Goal: Task Accomplishment & Management: Manage account settings

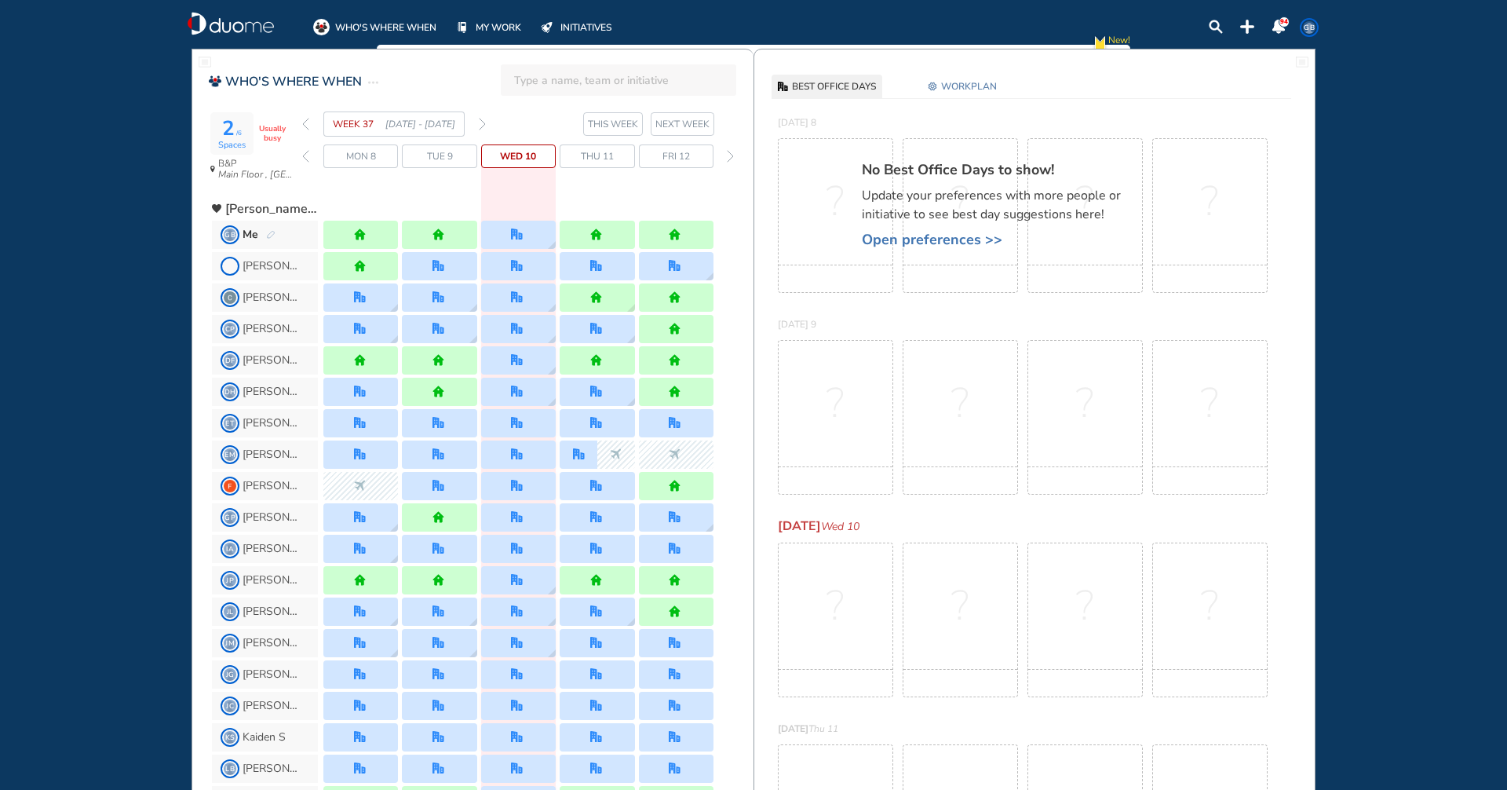
click at [480, 122] on img "forward week" at bounding box center [482, 124] width 7 height 13
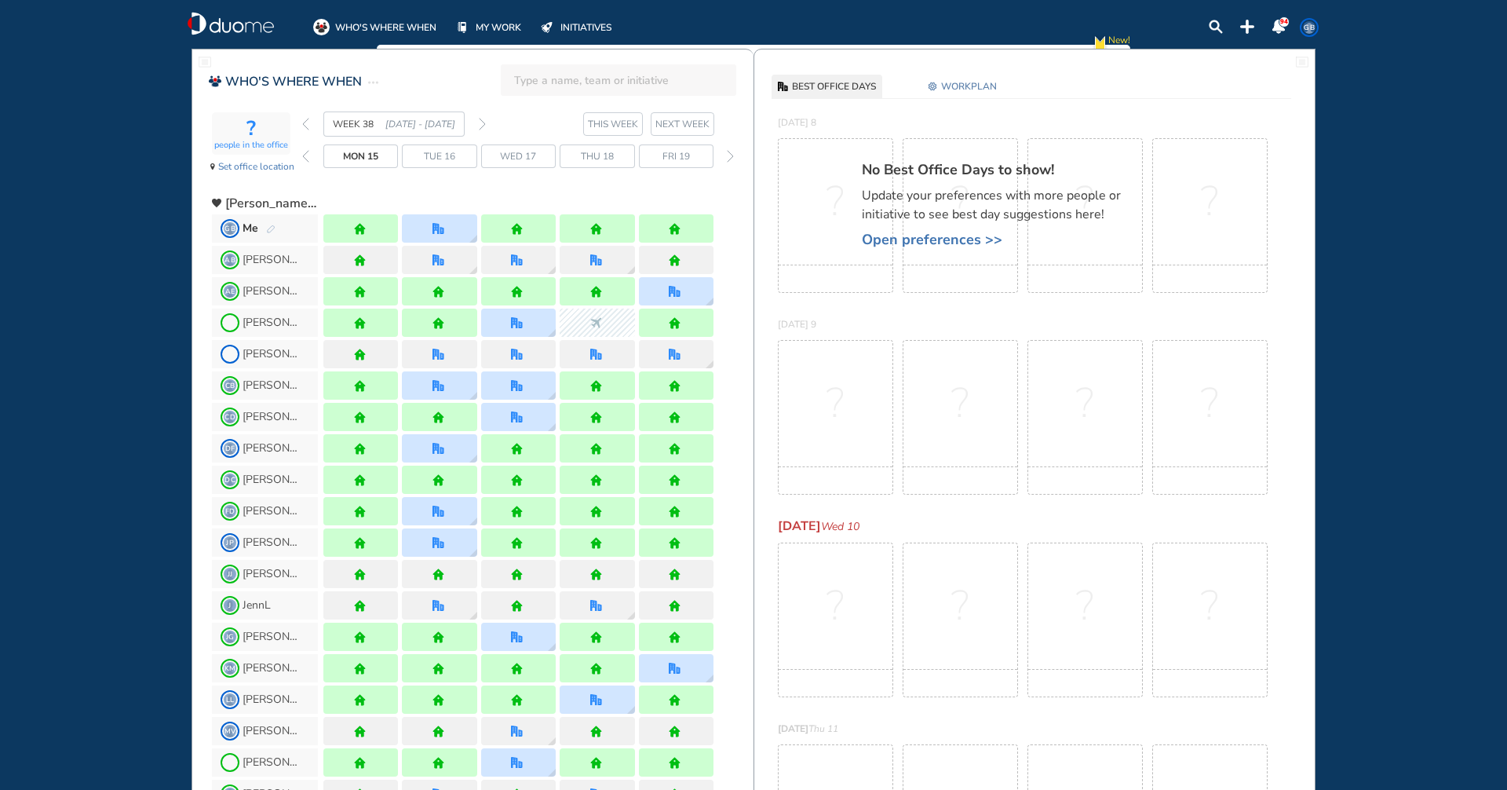
click at [480, 122] on img "forward week" at bounding box center [482, 124] width 7 height 13
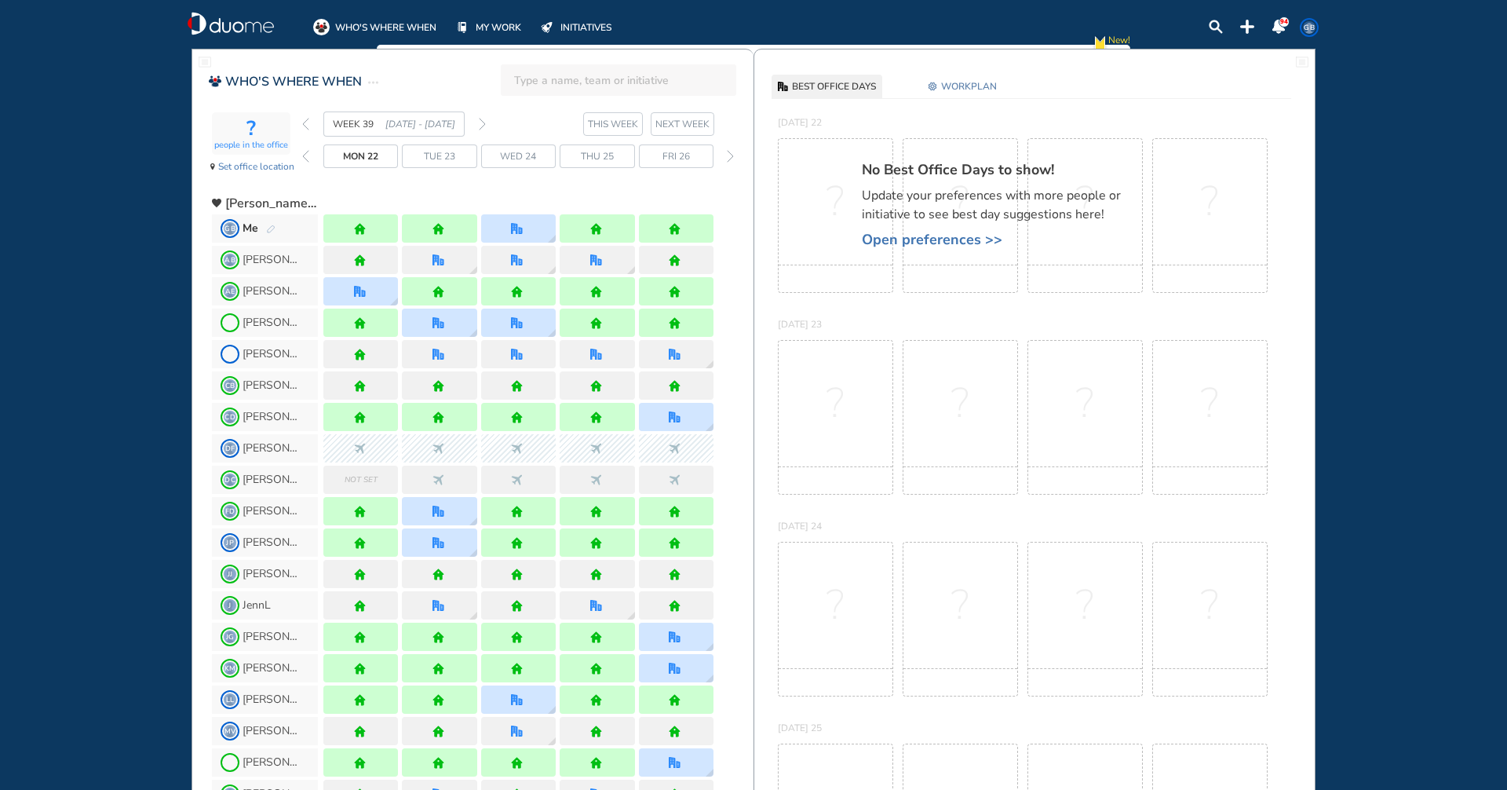
click at [483, 122] on img "forward week" at bounding box center [482, 124] width 7 height 13
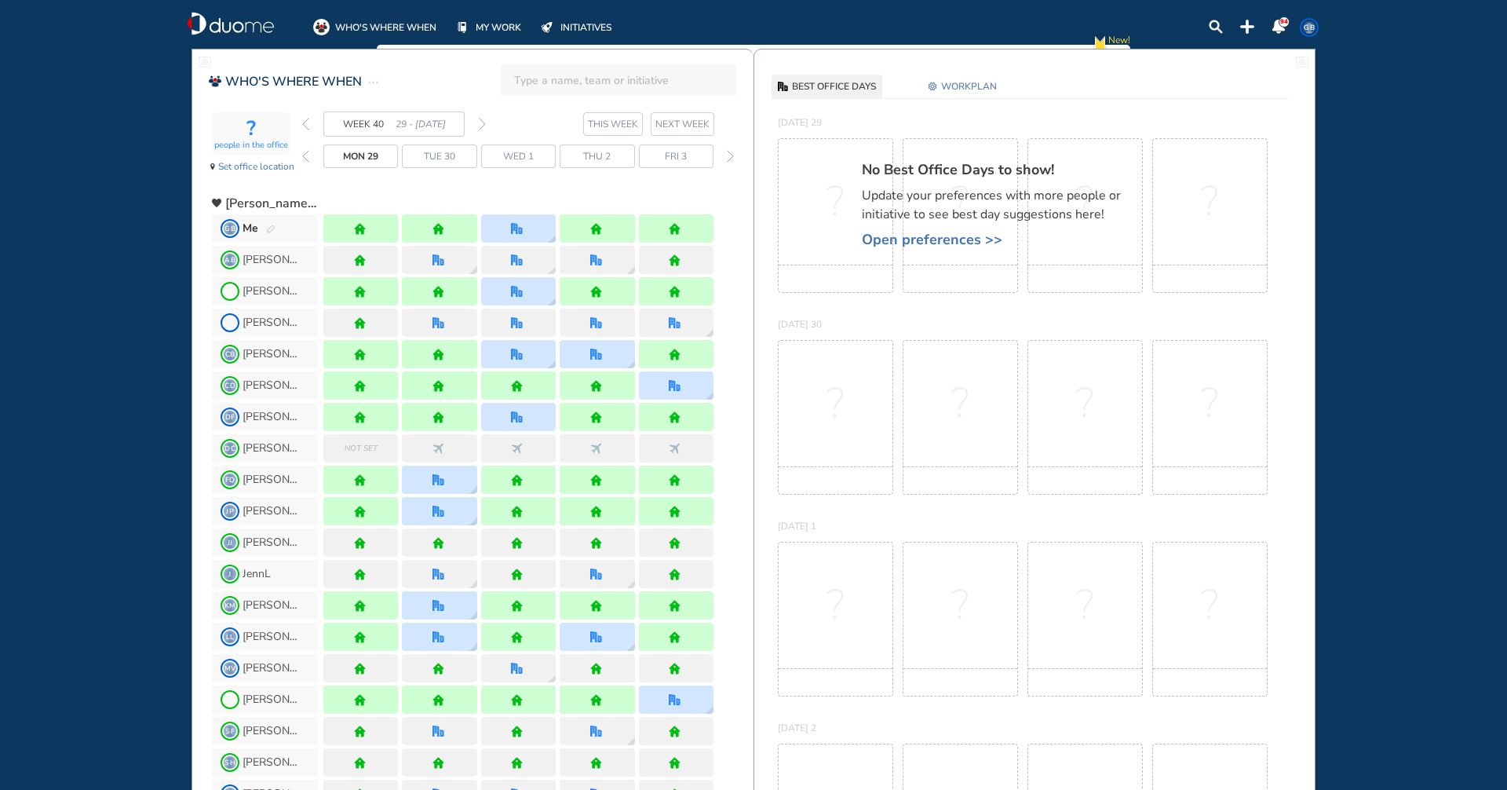
click at [1311, 21] on span "GB" at bounding box center [1309, 27] width 13 height 13
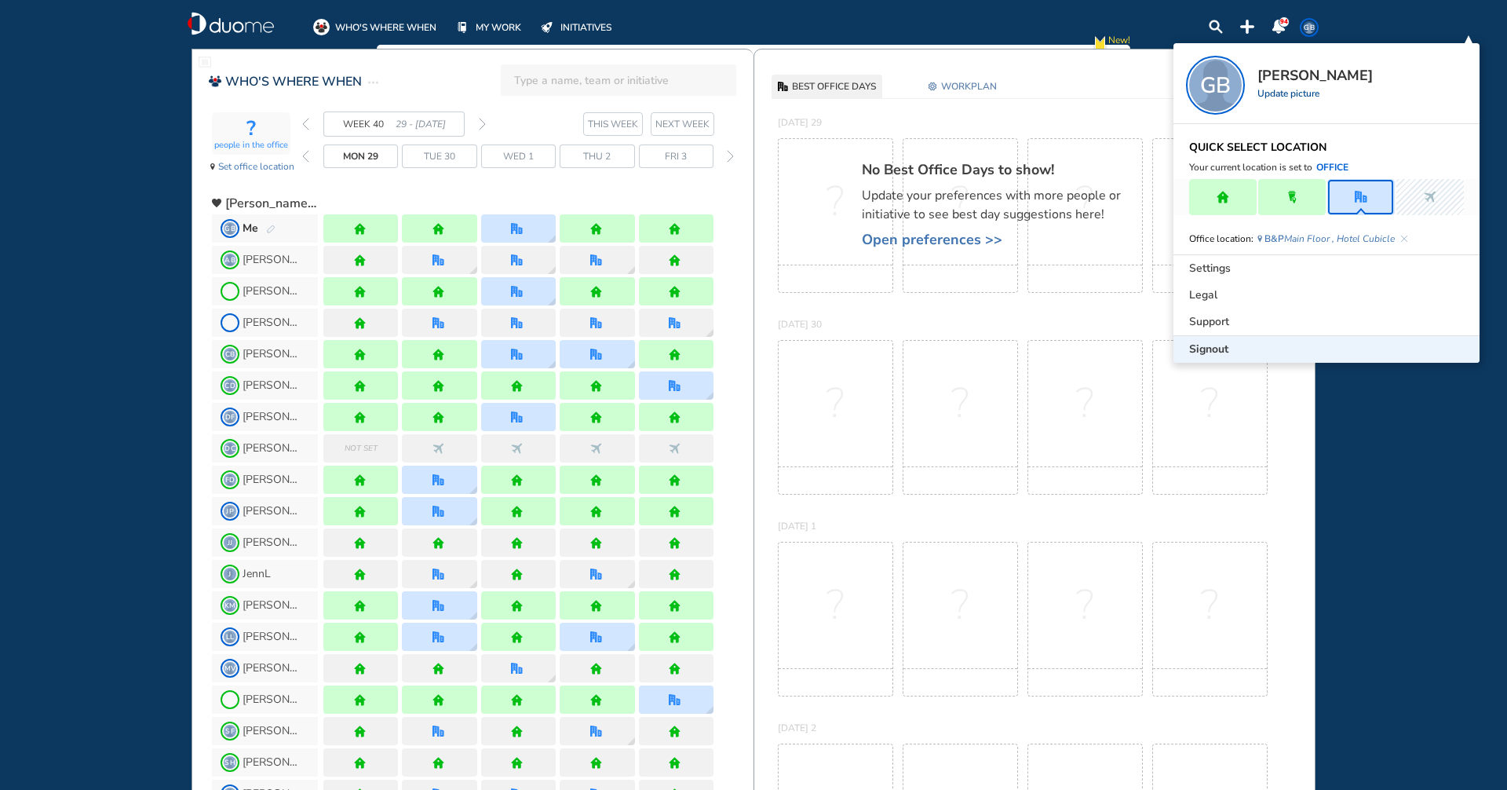
click at [1226, 348] on span "Signout" at bounding box center [1208, 350] width 39 height 16
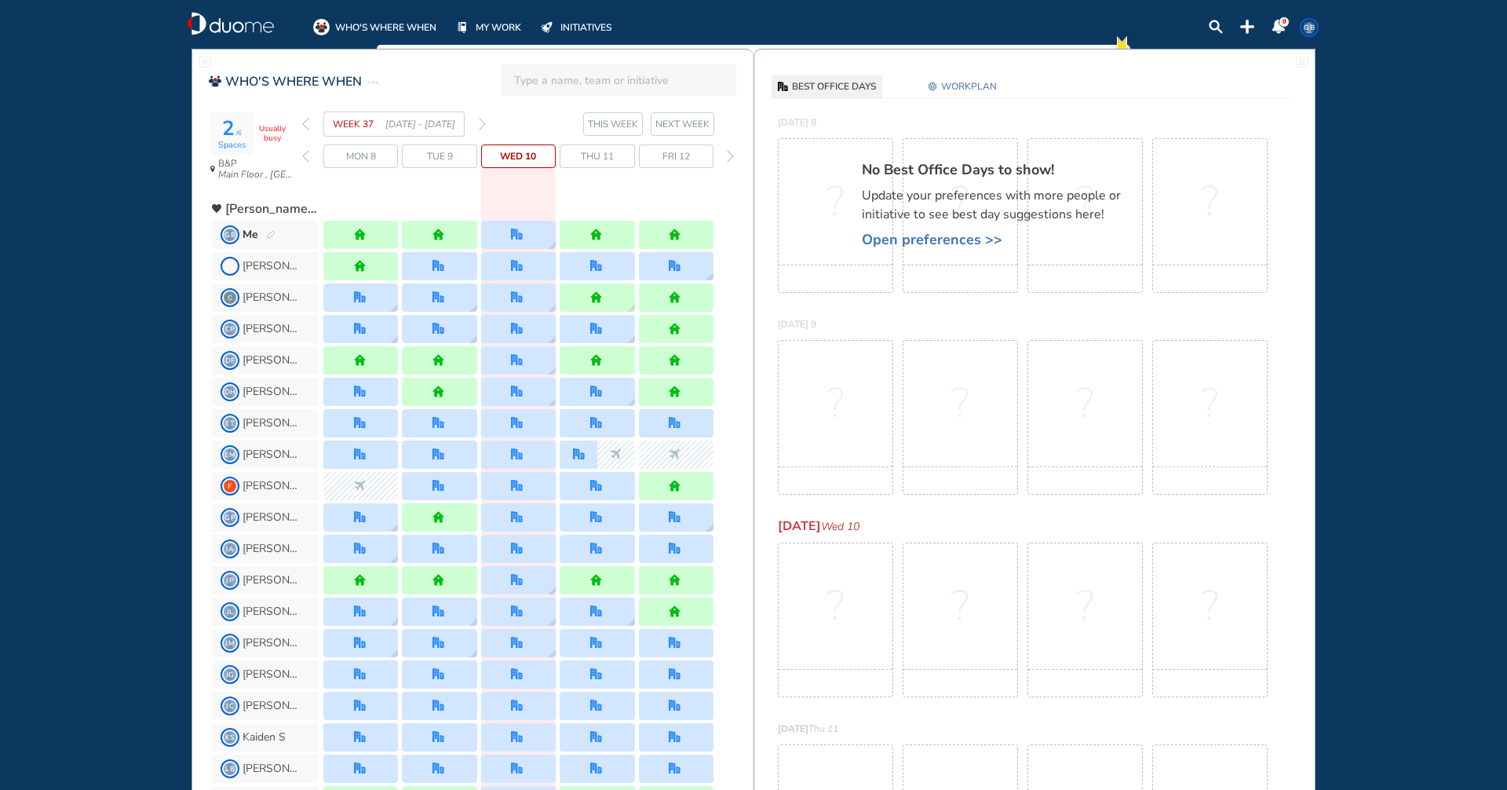
click at [483, 122] on img "forward week" at bounding box center [482, 124] width 7 height 13
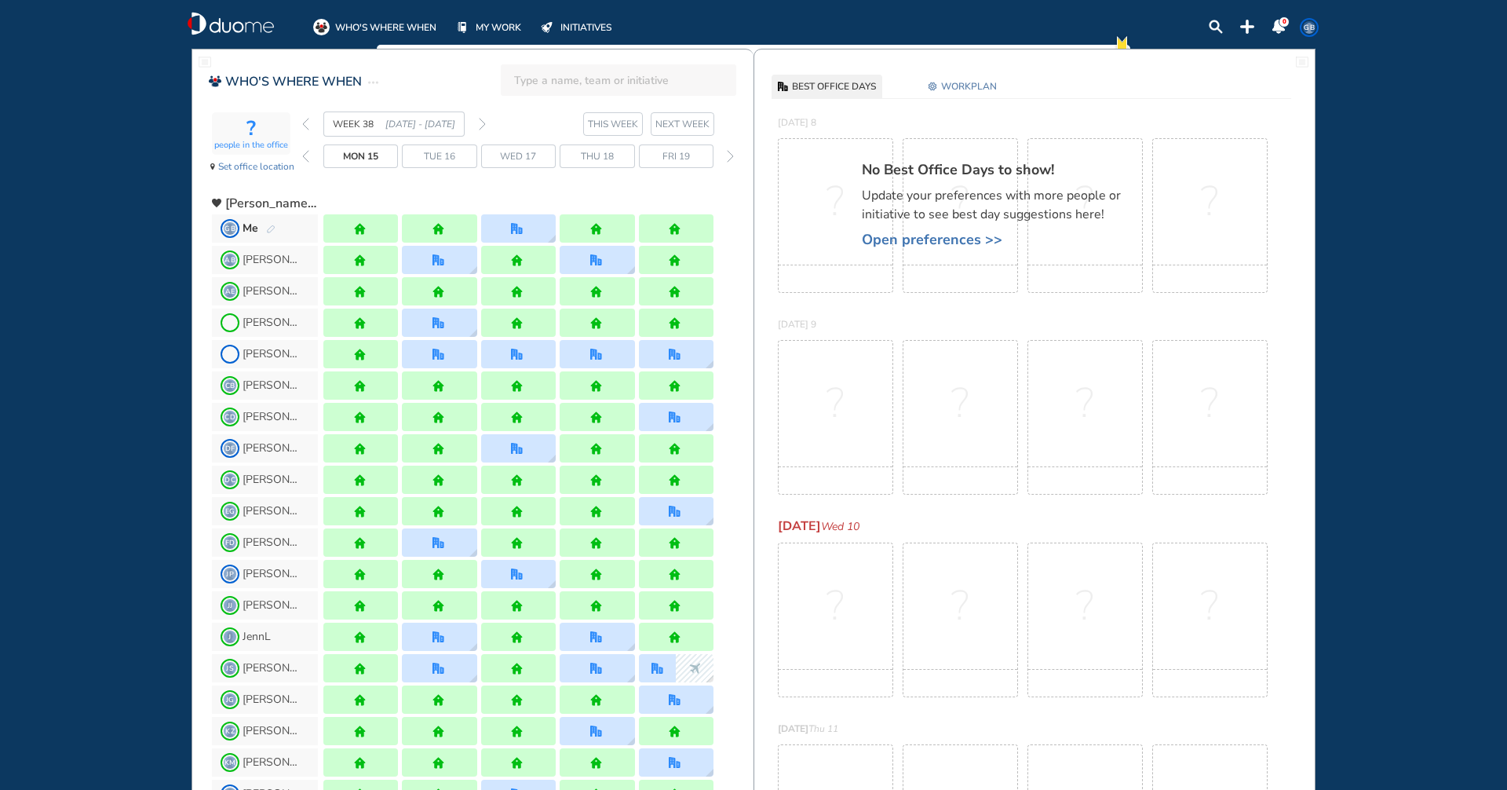
click at [483, 122] on img "forward week" at bounding box center [482, 124] width 7 height 13
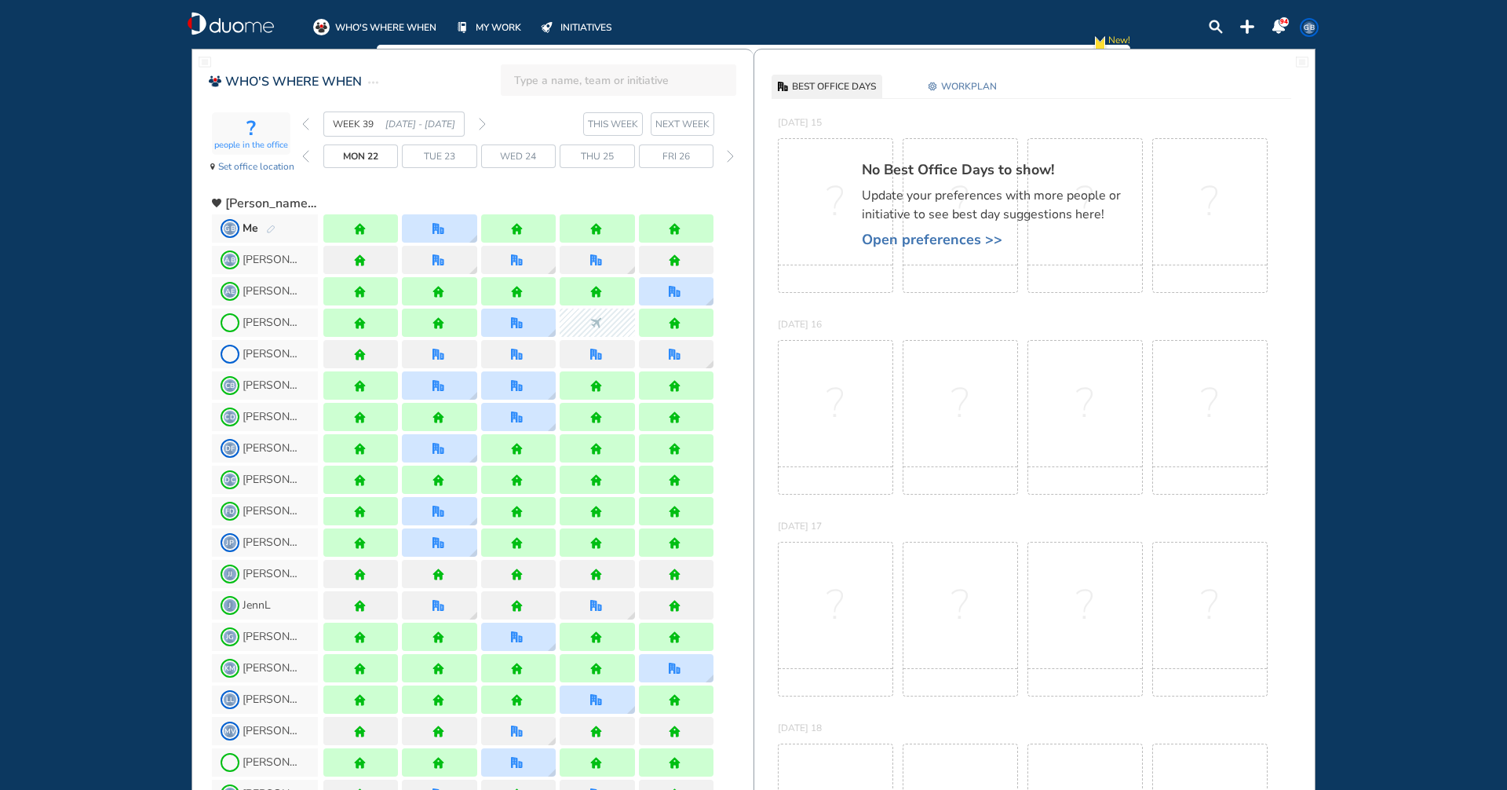
click at [483, 122] on img "forward week" at bounding box center [482, 124] width 7 height 13
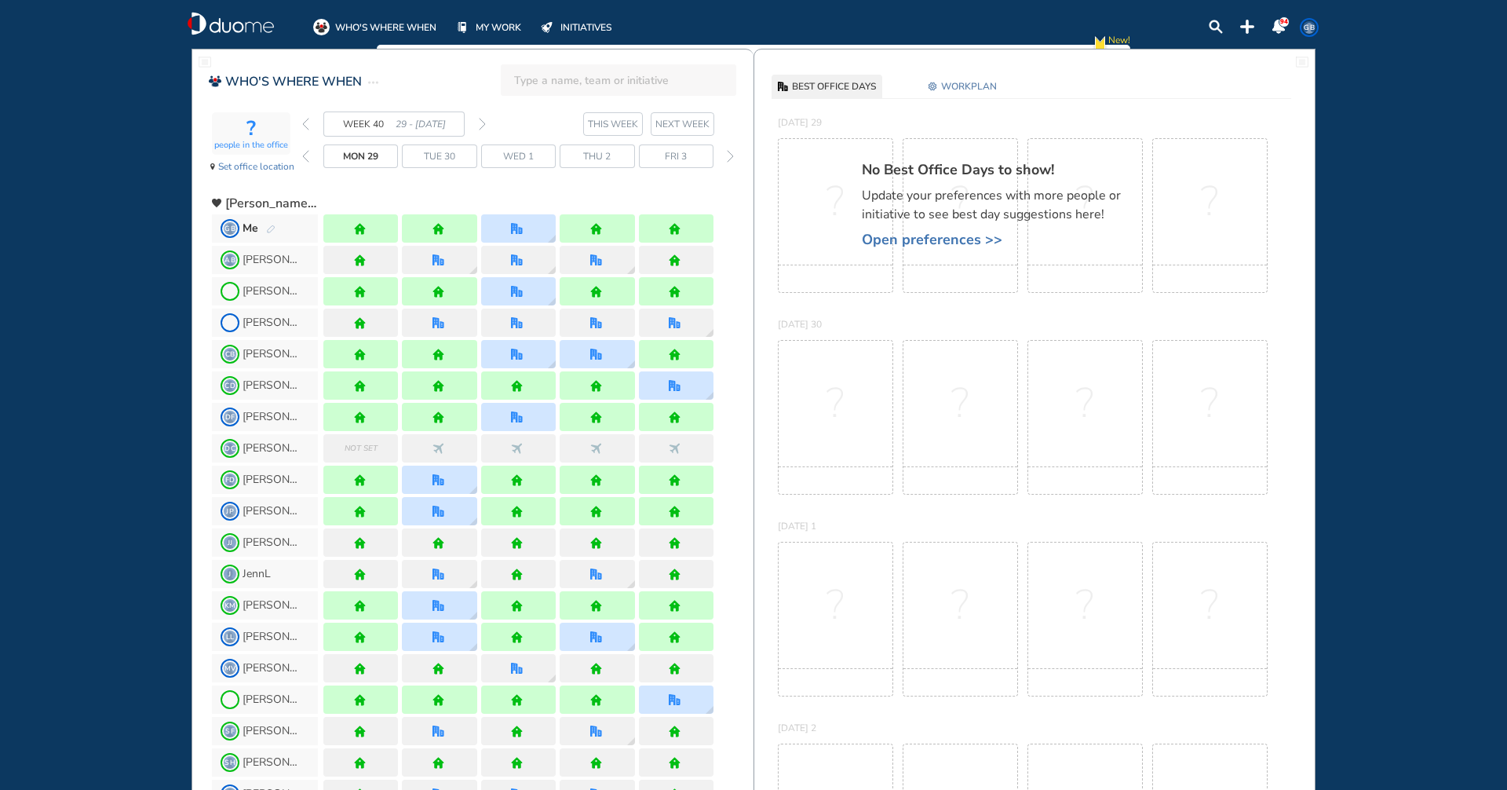
click at [482, 125] on img "forward week" at bounding box center [482, 124] width 7 height 13
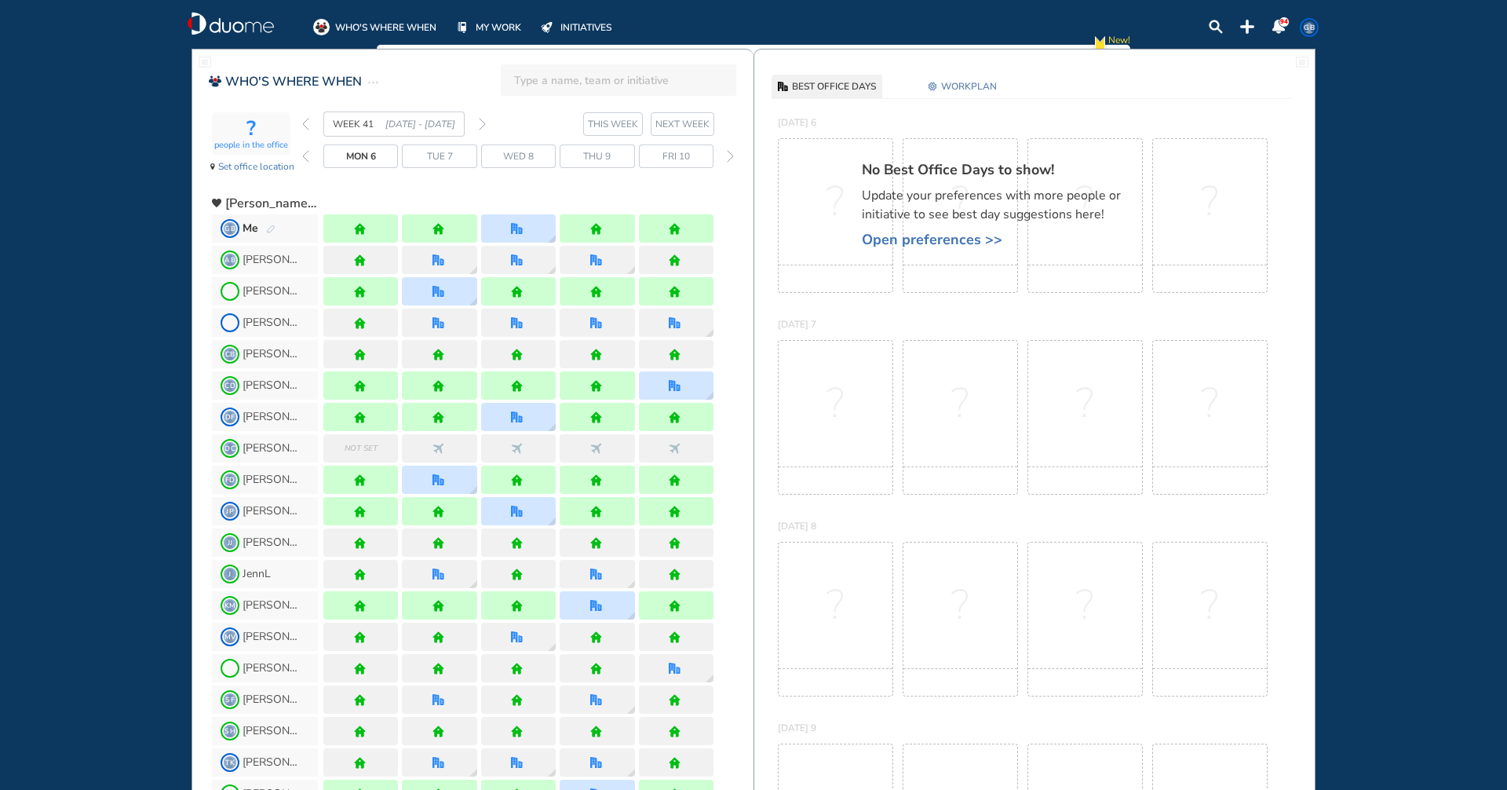
click at [1313, 24] on span "GB" at bounding box center [1309, 27] width 13 height 13
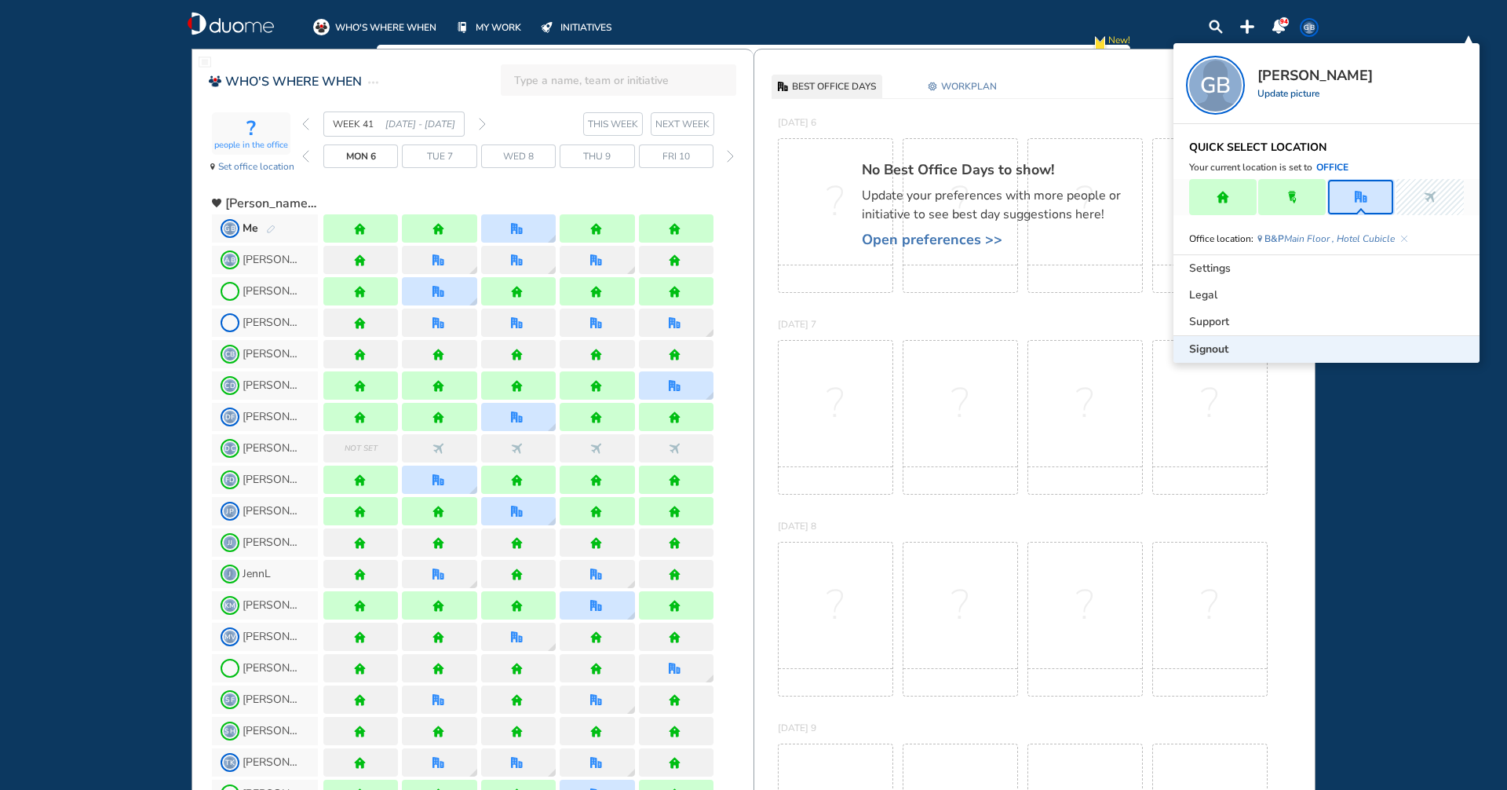
click at [1244, 350] on div "Signout" at bounding box center [1327, 349] width 306 height 27
